Goal: Navigation & Orientation: Find specific page/section

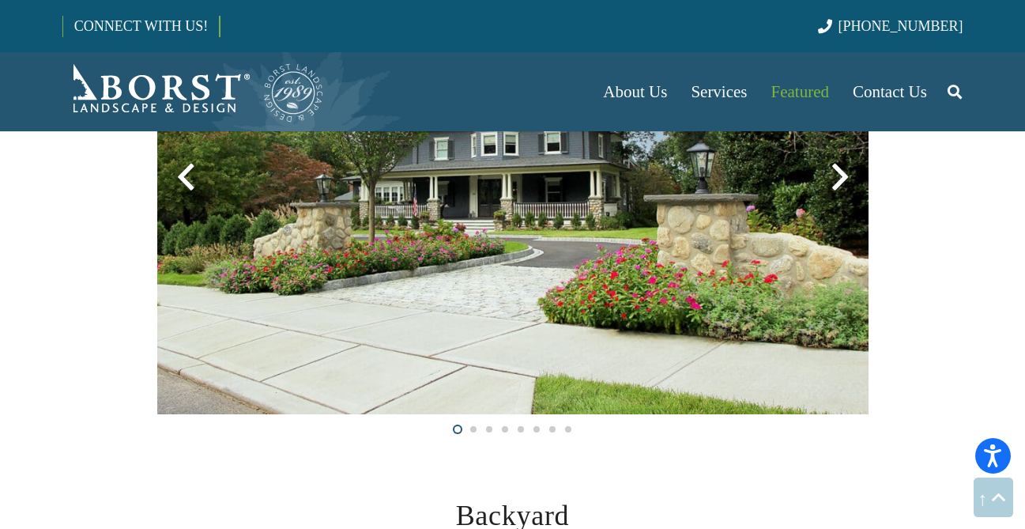
scroll to position [432, 0]
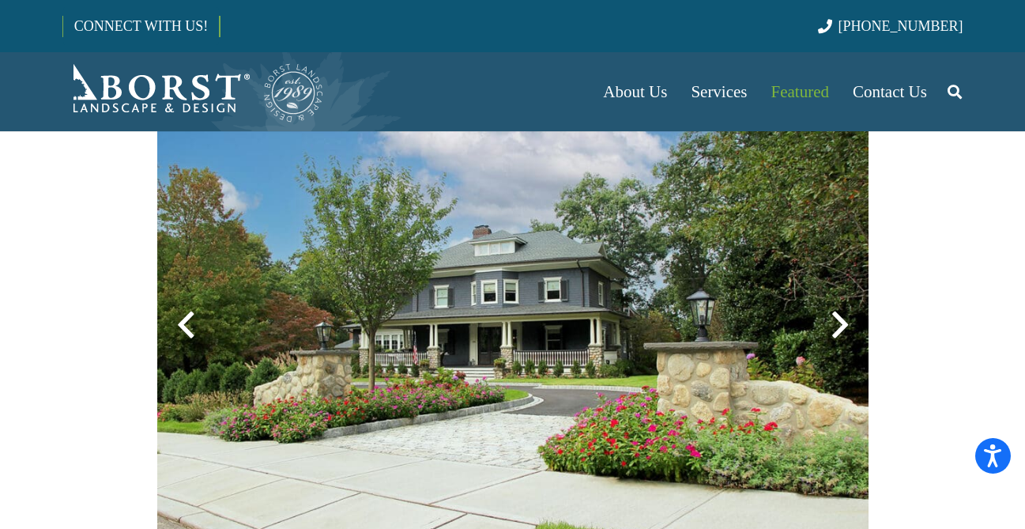
click at [831, 319] on div at bounding box center [839, 324] width 57 height 57
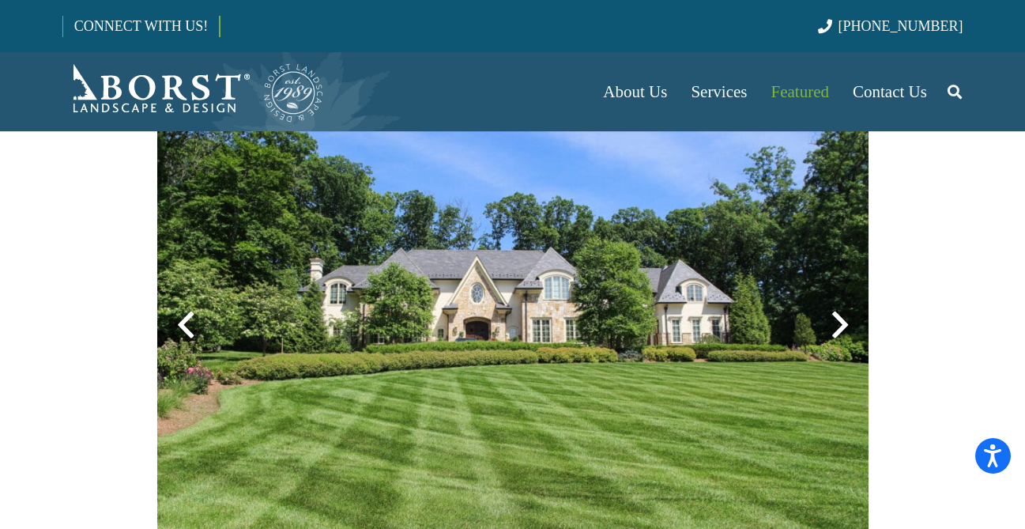
click at [831, 319] on div at bounding box center [839, 324] width 57 height 57
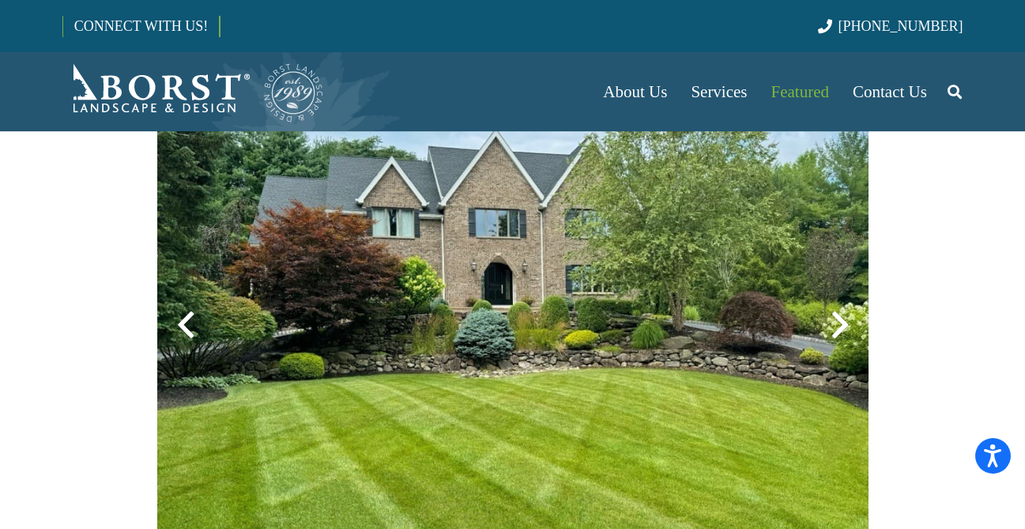
click at [831, 319] on div at bounding box center [839, 324] width 57 height 57
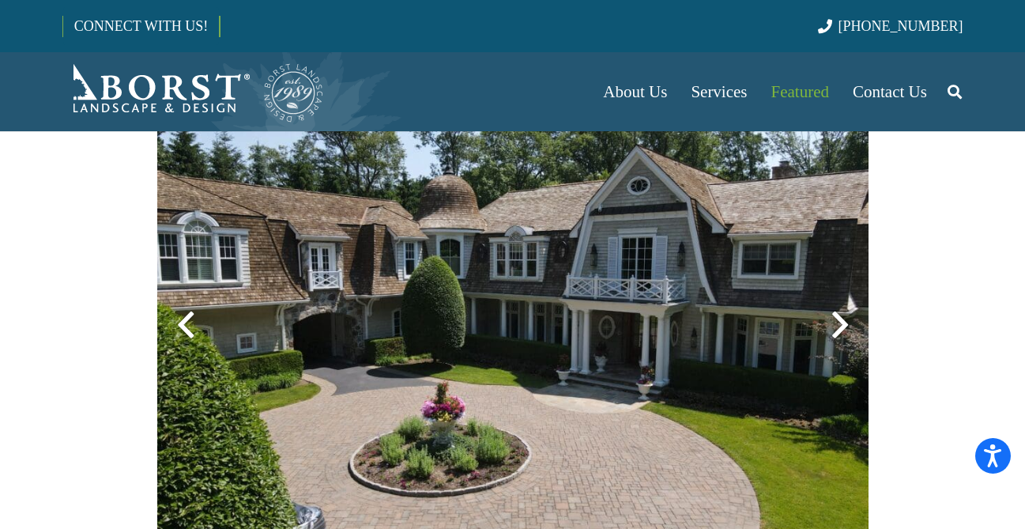
click at [831, 319] on div at bounding box center [839, 324] width 57 height 57
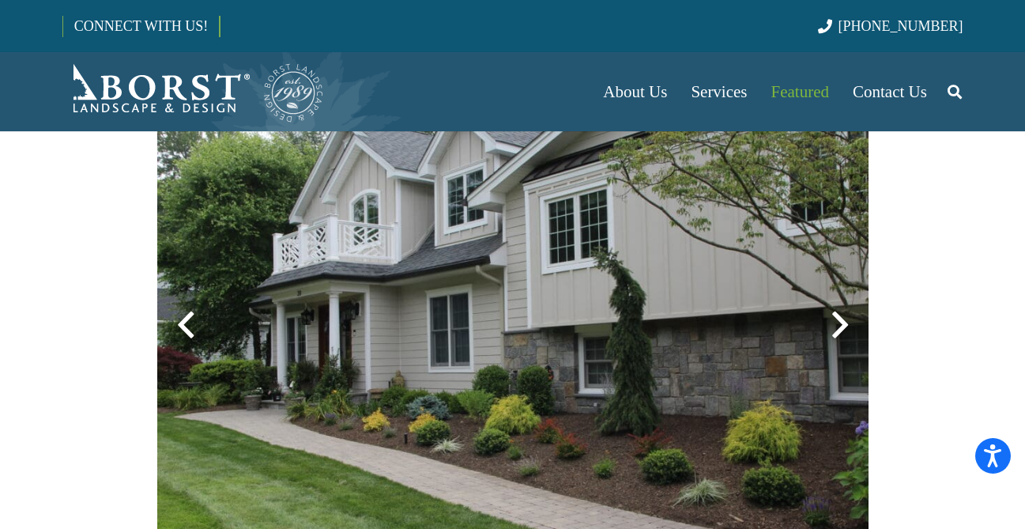
click at [831, 319] on div at bounding box center [839, 324] width 57 height 57
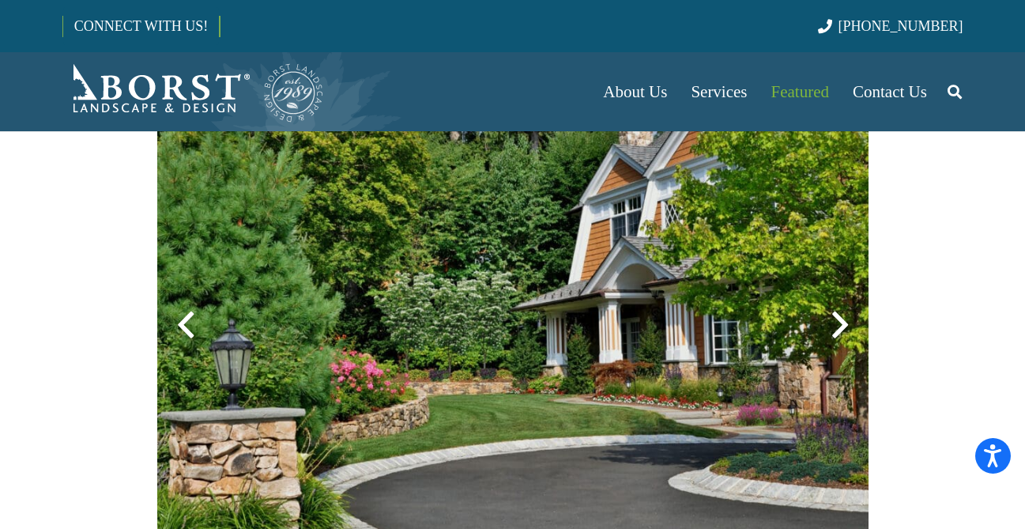
click at [831, 319] on div at bounding box center [839, 324] width 57 height 57
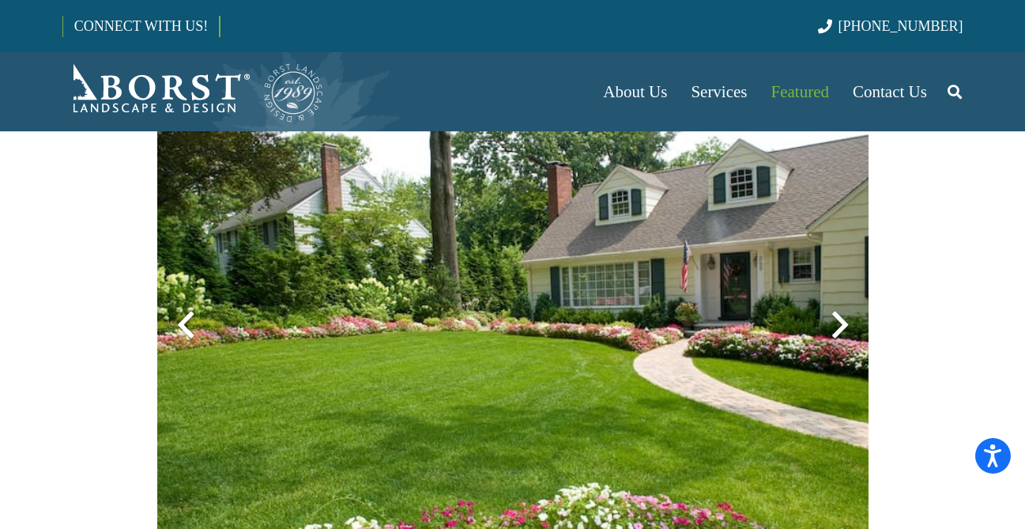
click at [831, 319] on div at bounding box center [839, 324] width 57 height 57
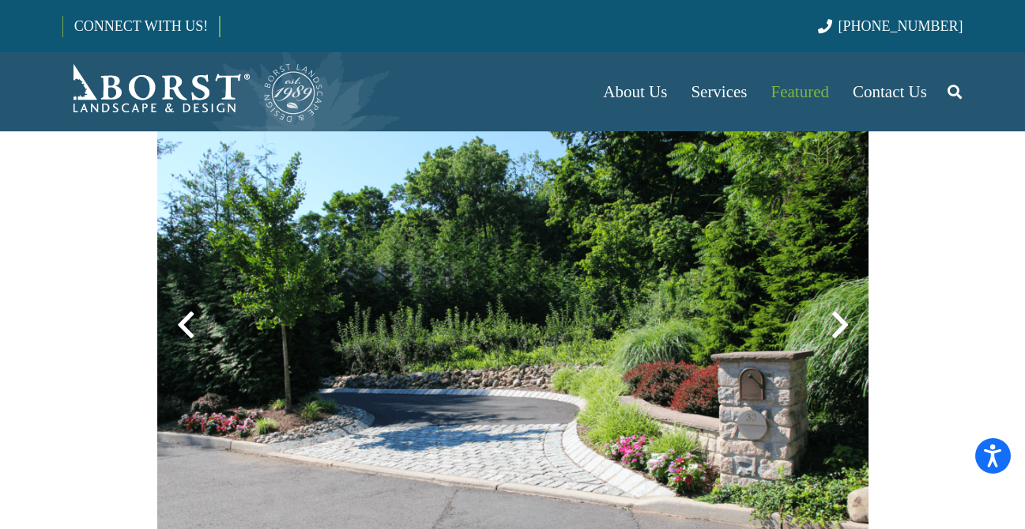
click at [831, 319] on div at bounding box center [839, 324] width 57 height 57
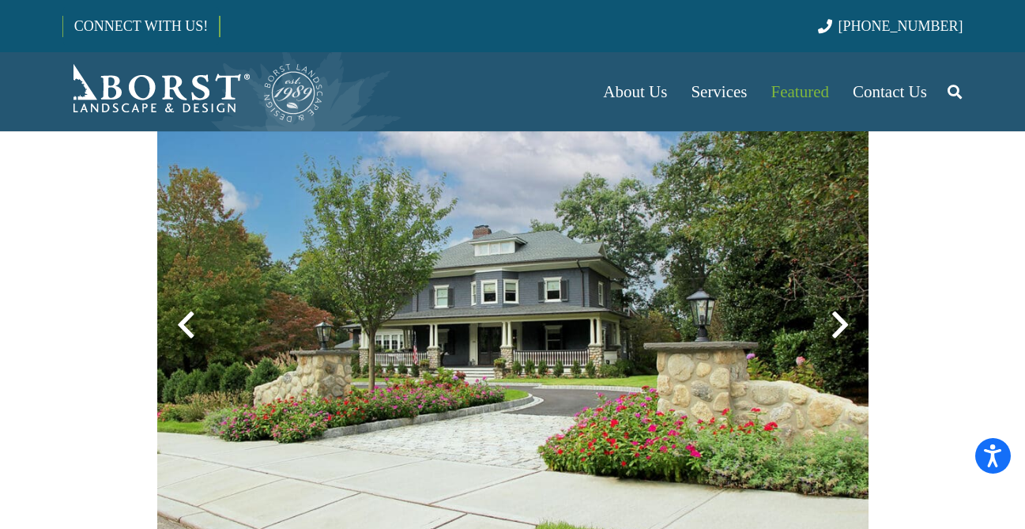
click at [831, 319] on div at bounding box center [839, 324] width 57 height 57
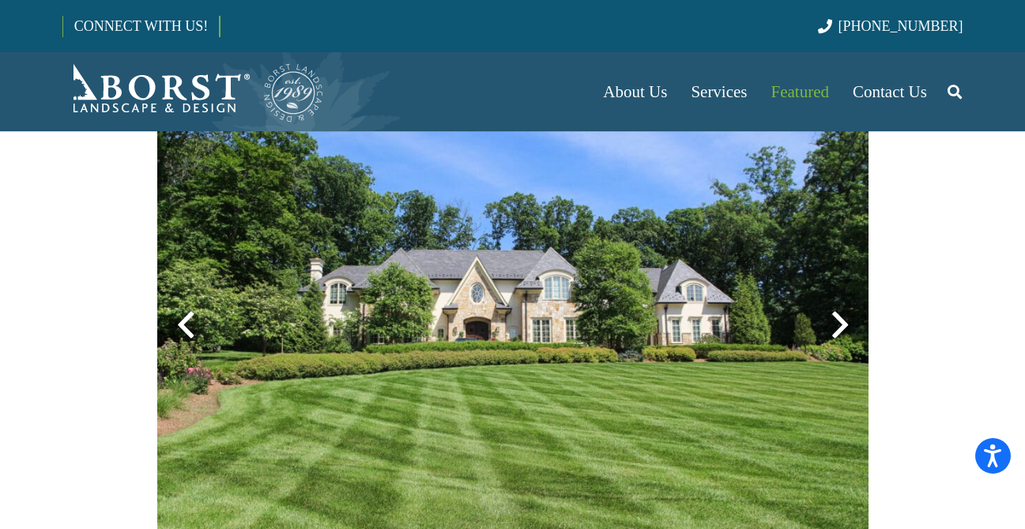
click at [831, 319] on div at bounding box center [839, 324] width 57 height 57
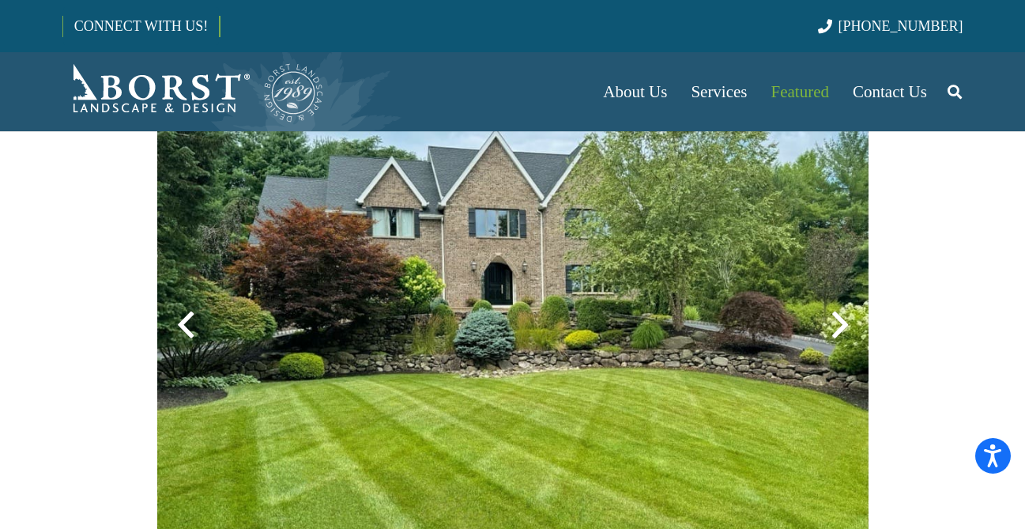
click at [831, 319] on div at bounding box center [839, 324] width 57 height 57
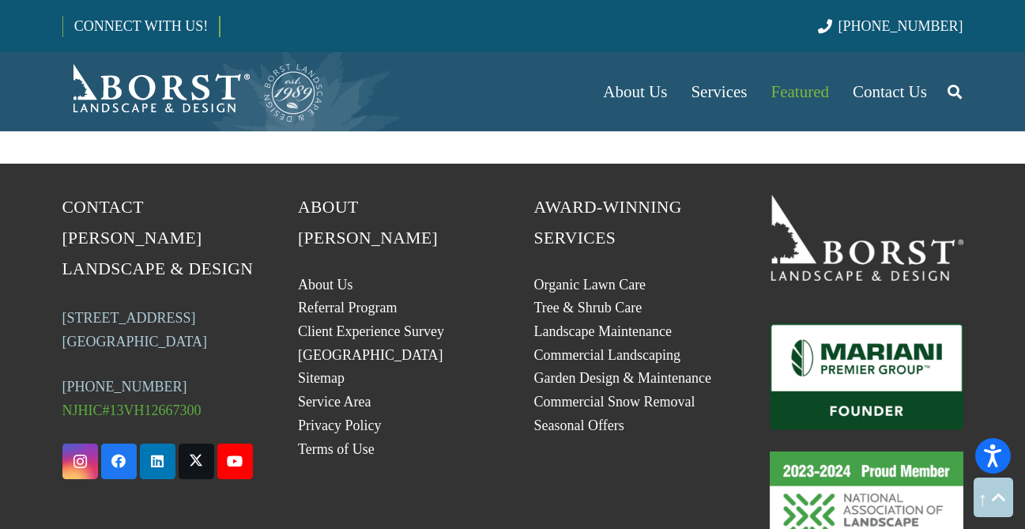
scroll to position [4728, 0]
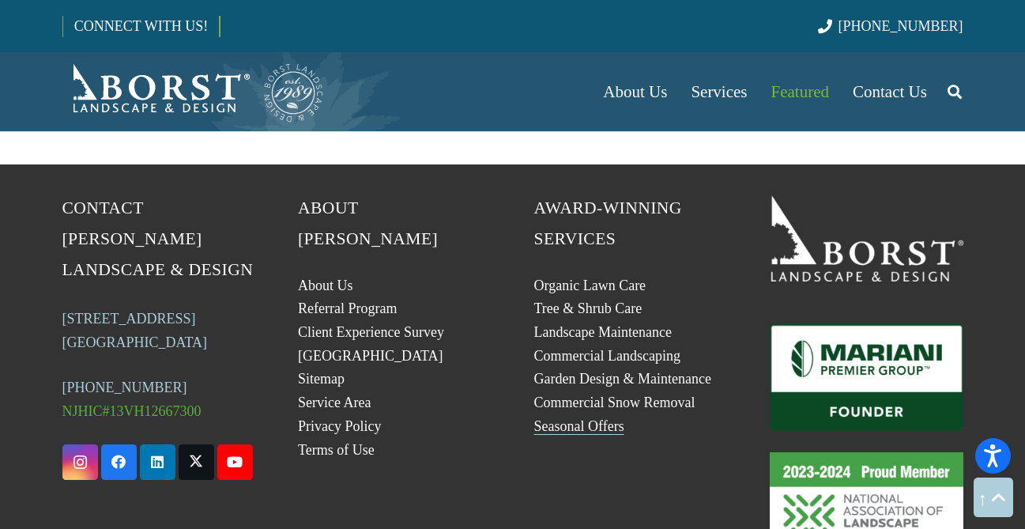
click at [570, 429] on link "Seasonal Offers" at bounding box center [579, 426] width 90 height 16
